Goal: Information Seeking & Learning: Learn about a topic

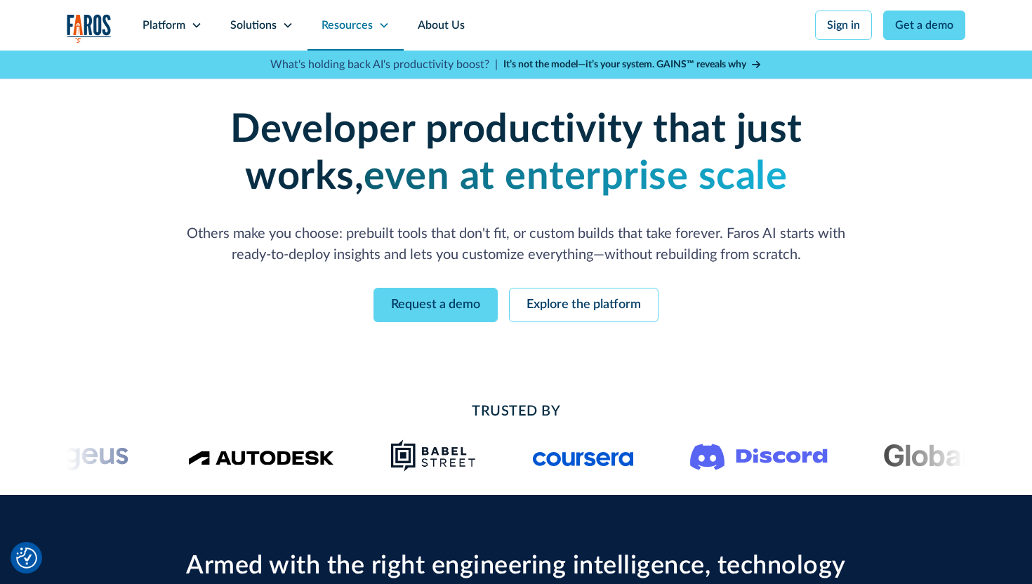
click at [385, 25] on icon at bounding box center [384, 25] width 8 height 5
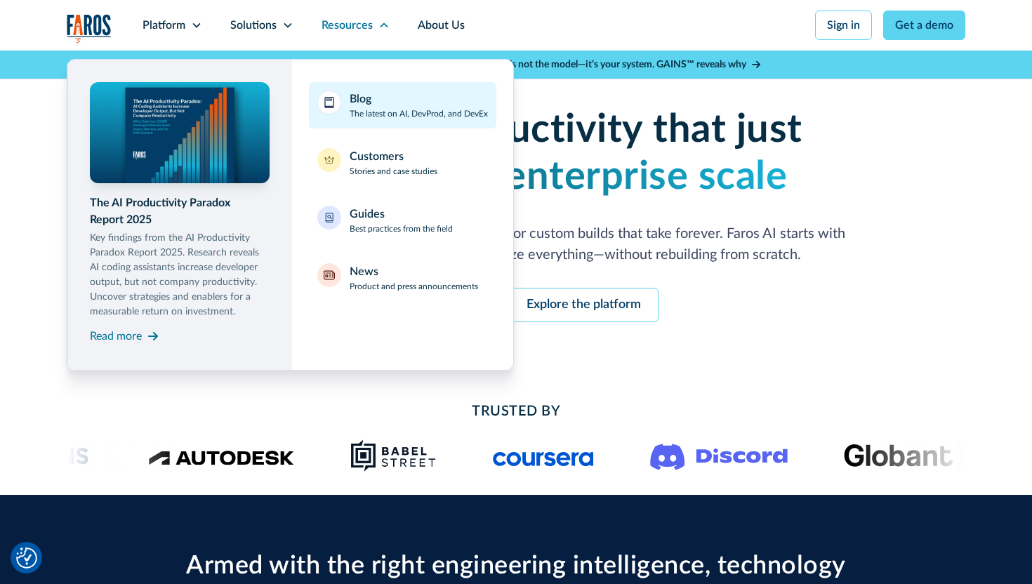
click at [357, 114] on p "The latest on AI, DevProd, and DevEx" at bounding box center [419, 113] width 138 height 13
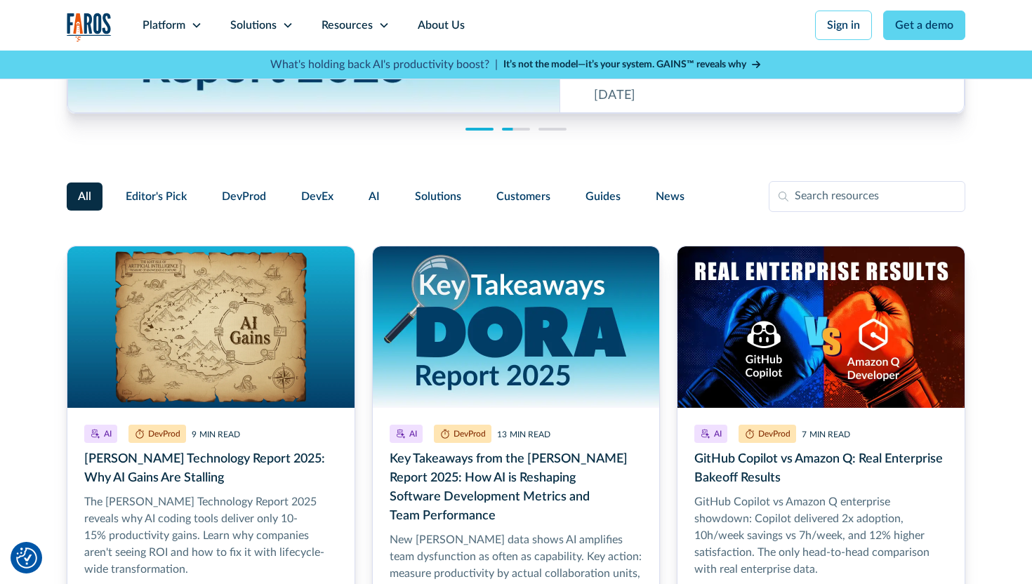
scroll to position [272, 0]
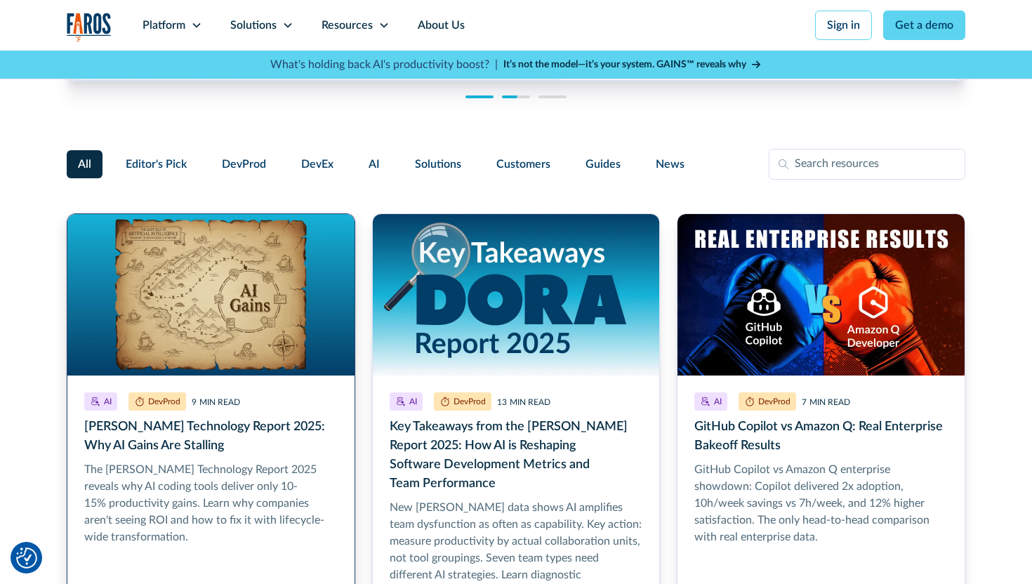
click at [255, 358] on link "Bain Technology Report 2025: Why AI Gains Are Stalling" at bounding box center [211, 443] width 289 height 461
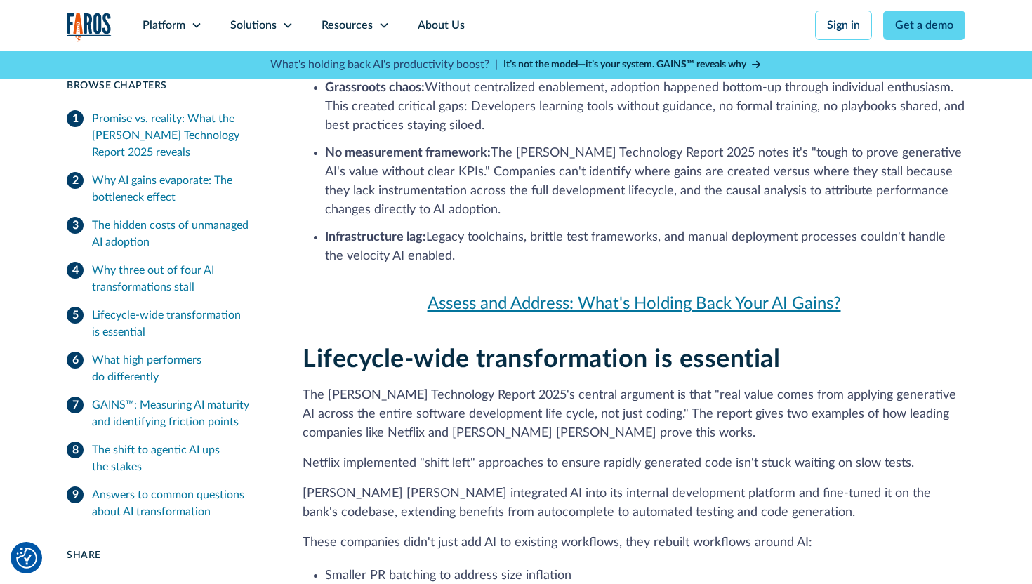
scroll to position [1977, 0]
click at [541, 291] on link "Assess and Address: What's Holding Back Your AI Gains?" at bounding box center [634, 303] width 663 height 25
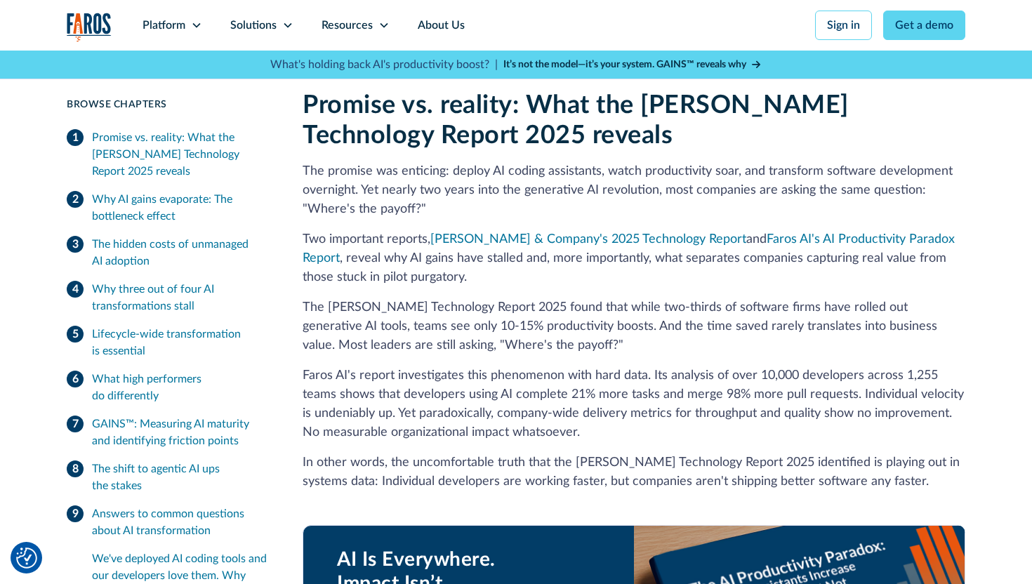
scroll to position [0, 0]
